Goal: Use online tool/utility: Utilize a website feature to perform a specific function

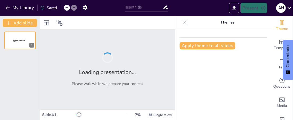
scroll to position [154, 0]
type input "Optimiza tu Proyecto en 7 Minutos: Taller de Formulación con IA"
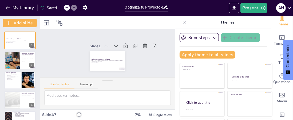
scroll to position [0, 0]
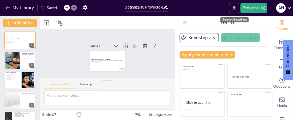
click at [234, 7] on icon "Export to PowerPoint" at bounding box center [234, 8] width 3 height 4
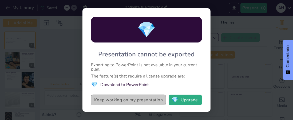
click at [121, 101] on button "Keep working on my presentation" at bounding box center [128, 100] width 75 height 11
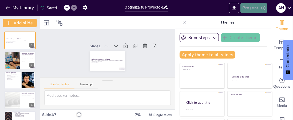
click at [252, 8] on button "Present" at bounding box center [254, 8] width 27 height 11
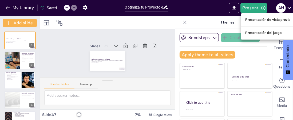
click at [249, 19] on font "Presentación de vista previa" at bounding box center [268, 20] width 45 height 4
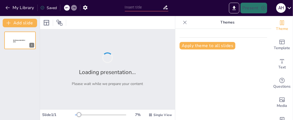
type input "Optimiza tu Proyecto en 7 Minutos: Taller de Formulación con IA"
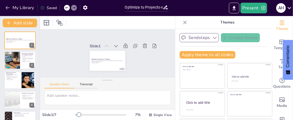
click at [195, 38] on button "Sendsteps" at bounding box center [199, 37] width 39 height 9
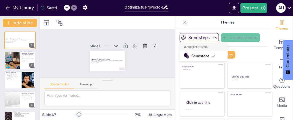
click at [198, 55] on span "Sendsteps" at bounding box center [204, 55] width 24 height 5
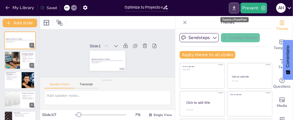
click at [234, 7] on icon "Export to PowerPoint" at bounding box center [235, 8] width 6 height 6
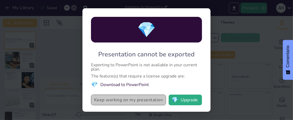
click at [127, 99] on button "Keep working on my presentation" at bounding box center [128, 100] width 75 height 11
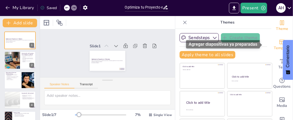
click at [280, 44] on icon "Add ready made slides" at bounding box center [282, 42] width 5 height 5
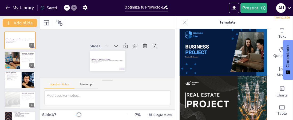
scroll to position [436, 0]
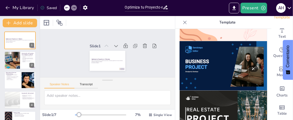
click at [199, 55] on img at bounding box center [224, 65] width 88 height 49
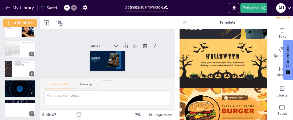
scroll to position [53, 0]
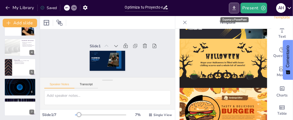
click at [235, 8] on icon "Export to PowerPoint" at bounding box center [234, 8] width 3 height 4
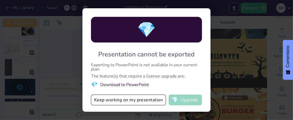
click at [181, 99] on button "💎 Upgrade" at bounding box center [185, 100] width 33 height 11
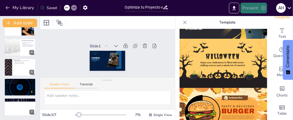
click at [260, 9] on button "Present" at bounding box center [254, 8] width 27 height 11
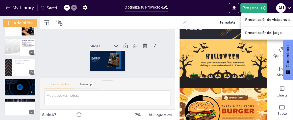
click at [252, 19] on font "Presentación de vista previa" at bounding box center [268, 20] width 45 height 4
